Goal: Task Accomplishment & Management: Manage account settings

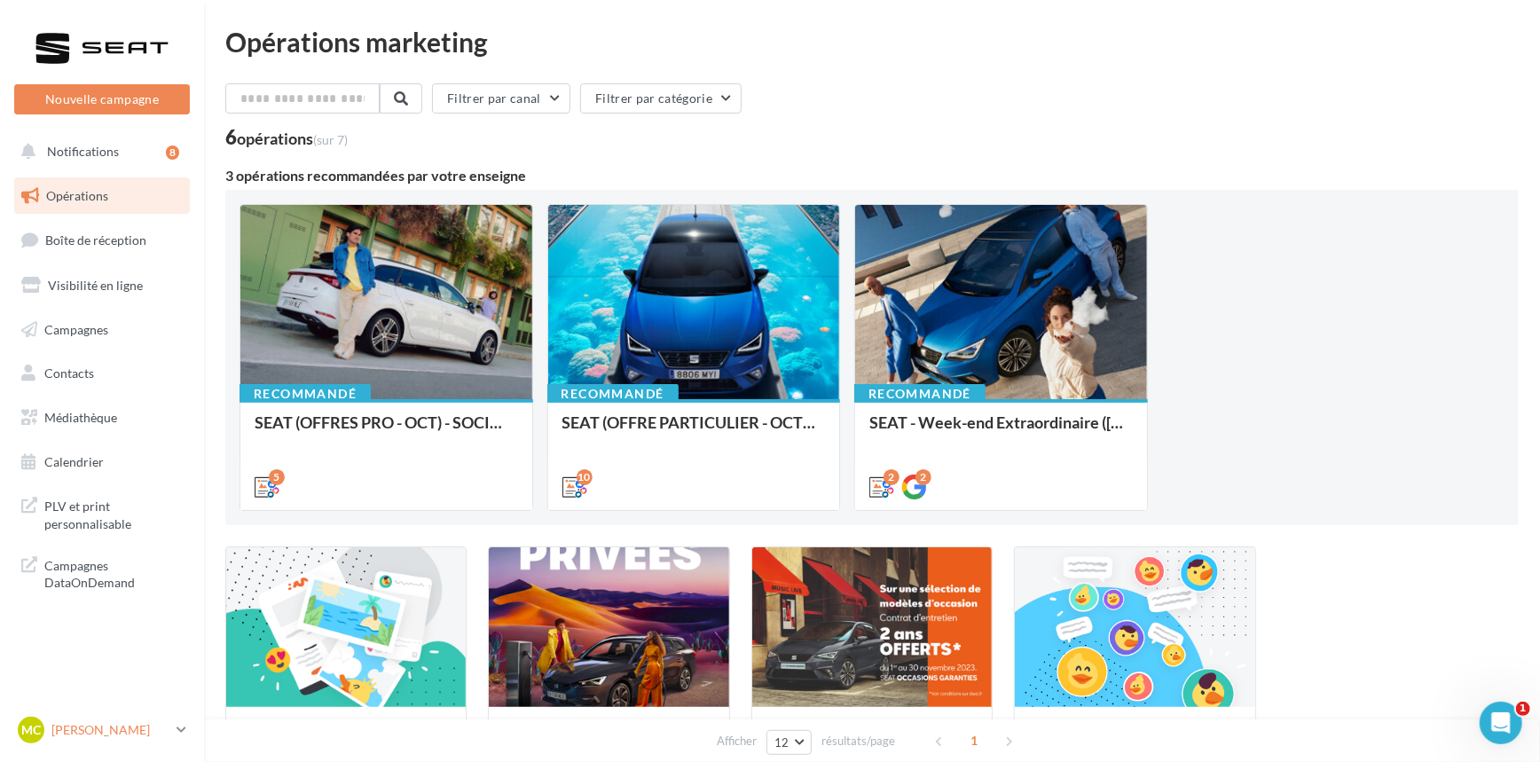
click at [115, 726] on p "[PERSON_NAME]" at bounding box center [110, 730] width 118 height 18
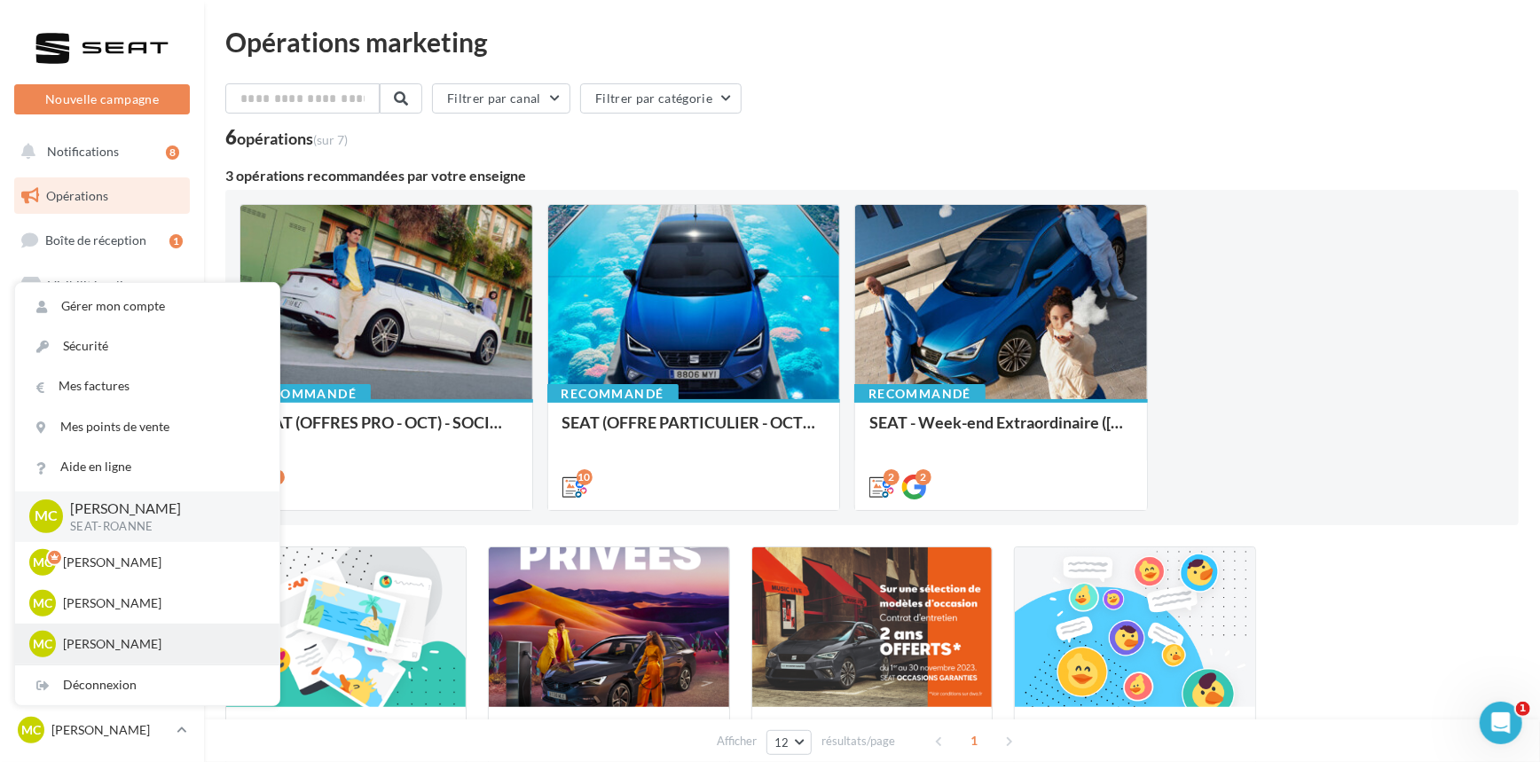
click at [116, 658] on div "MC [PERSON_NAME] SEAT-FIRMINY" at bounding box center [147, 644] width 264 height 41
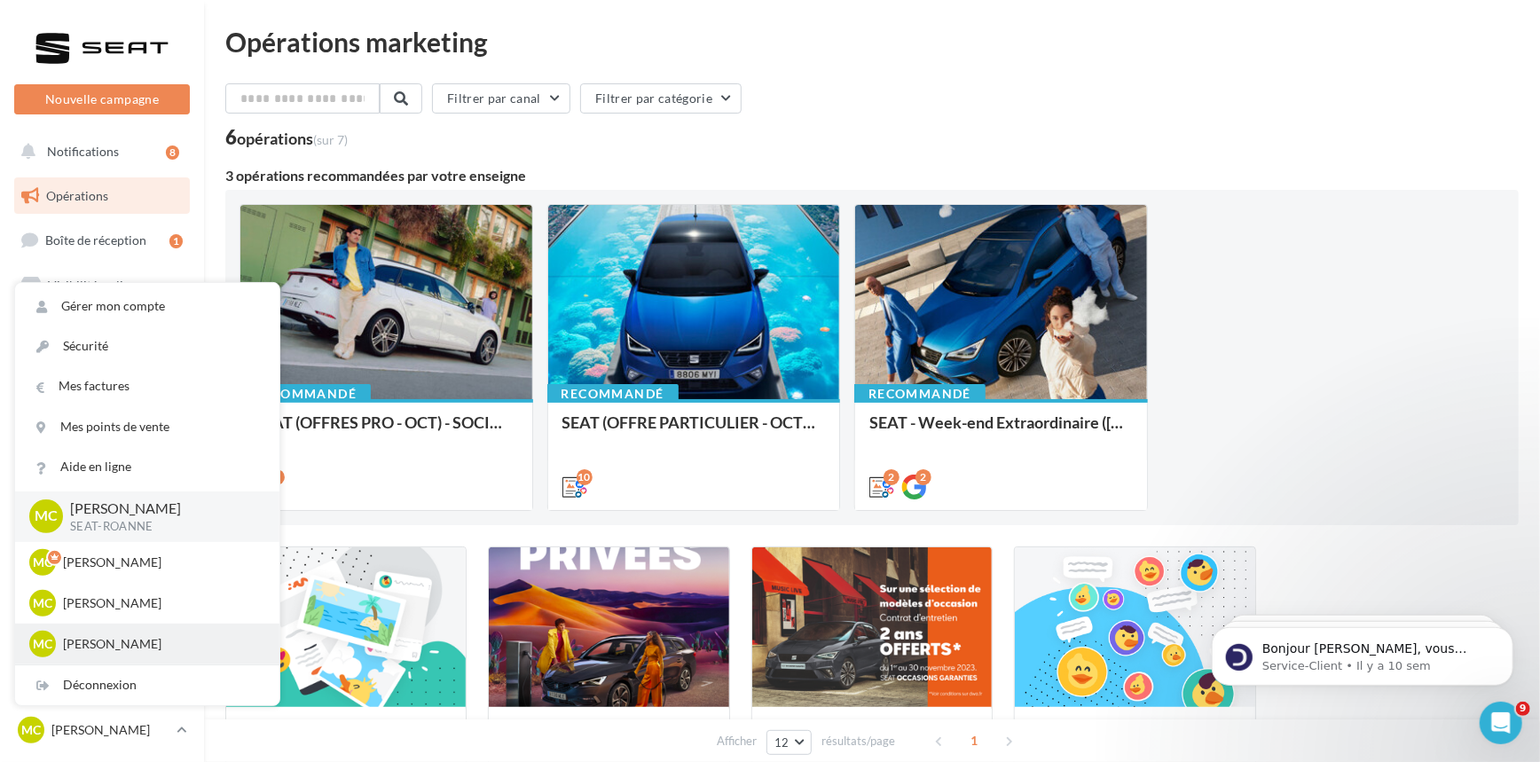
click at [114, 650] on p "[PERSON_NAME]" at bounding box center [160, 644] width 195 height 18
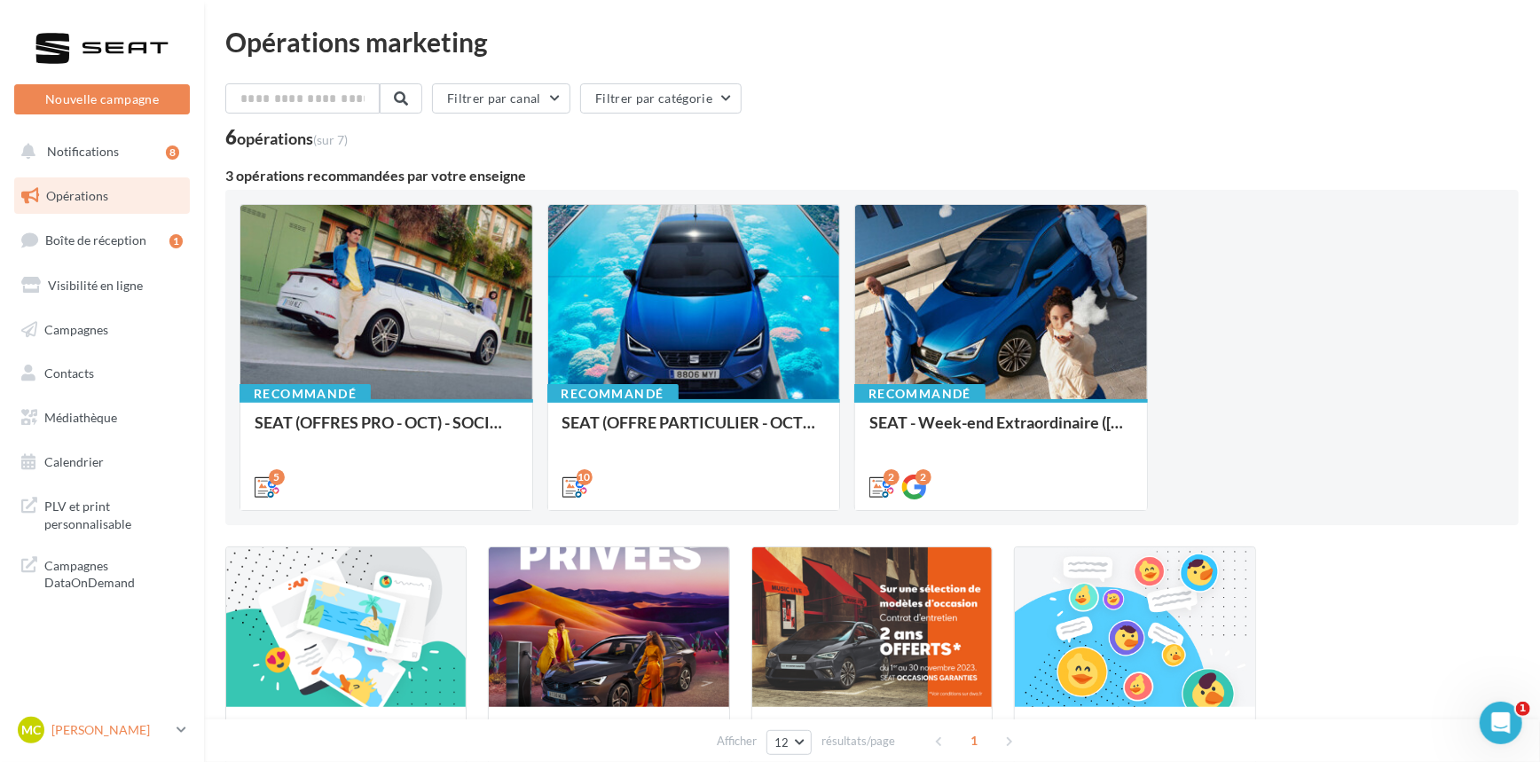
click at [114, 719] on div "MC Marie Céline VIALLA SEAT-ROANNE" at bounding box center [94, 730] width 152 height 27
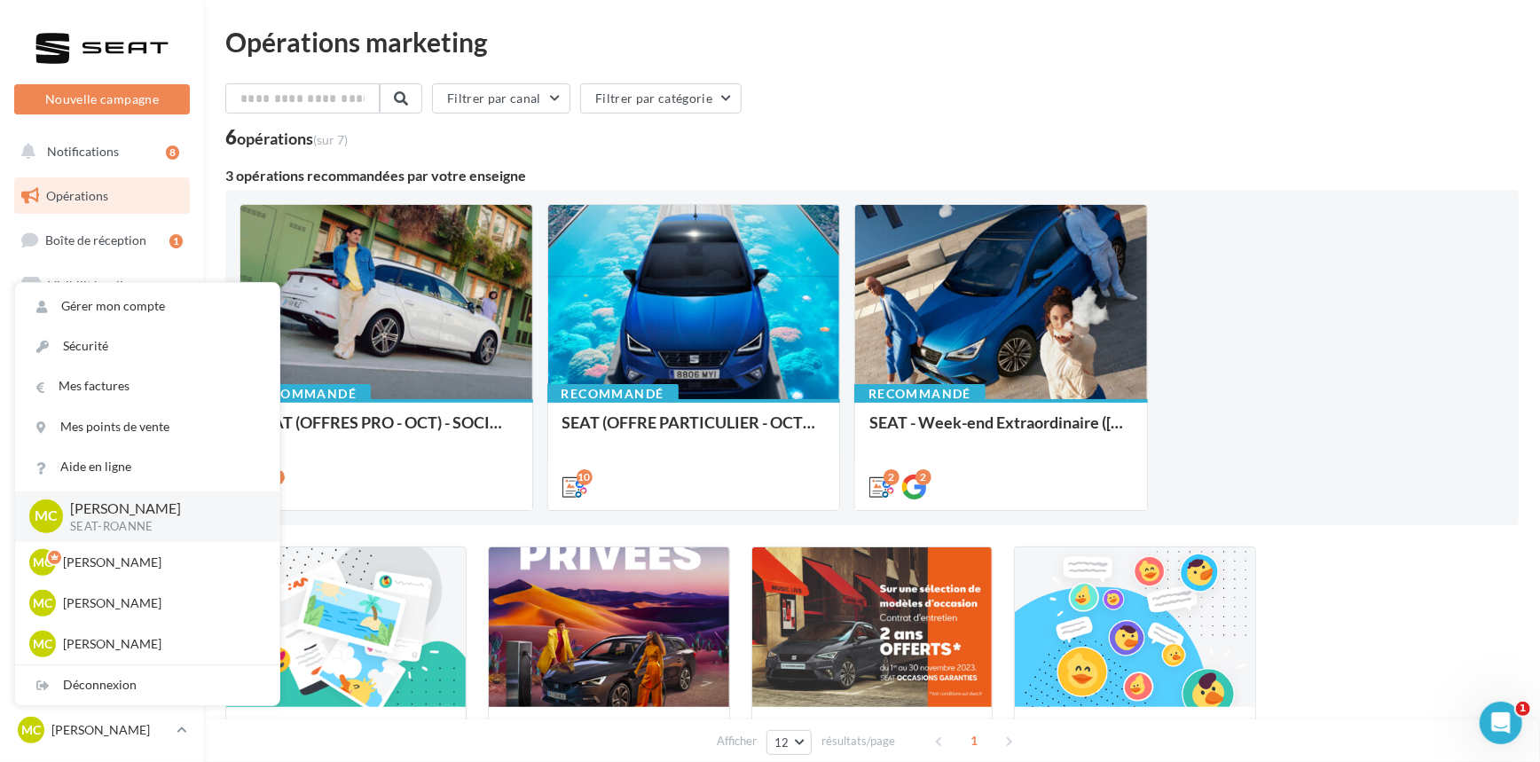
click at [582, 29] on div "Opérations marketing" at bounding box center [872, 41] width 1294 height 27
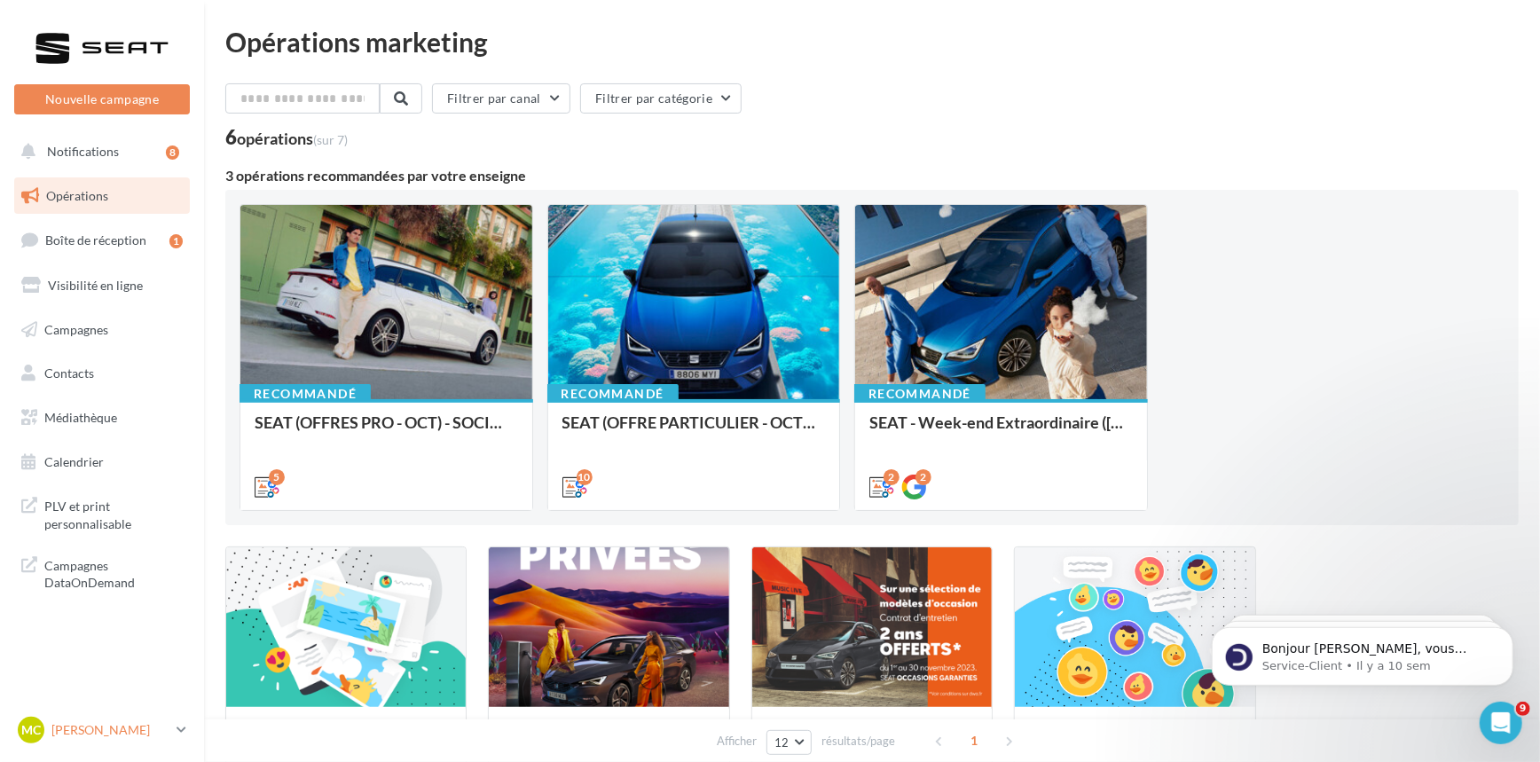
click at [163, 741] on div "MC Marie Céline VIALLA SEAT-ROANNE" at bounding box center [94, 730] width 152 height 27
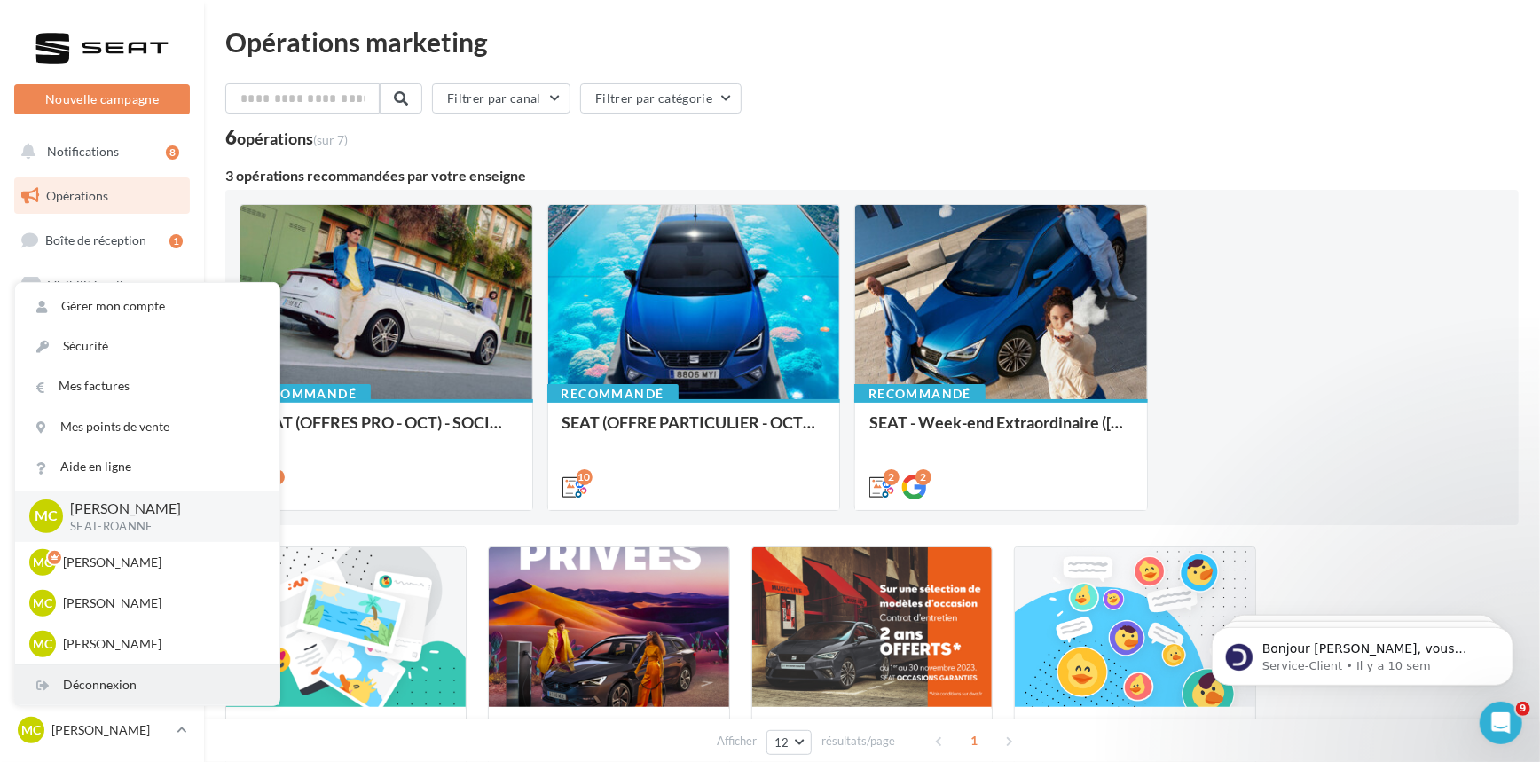
click at [169, 692] on div "Déconnexion" at bounding box center [147, 686] width 264 height 40
